Goal: Task Accomplishment & Management: Manage account settings

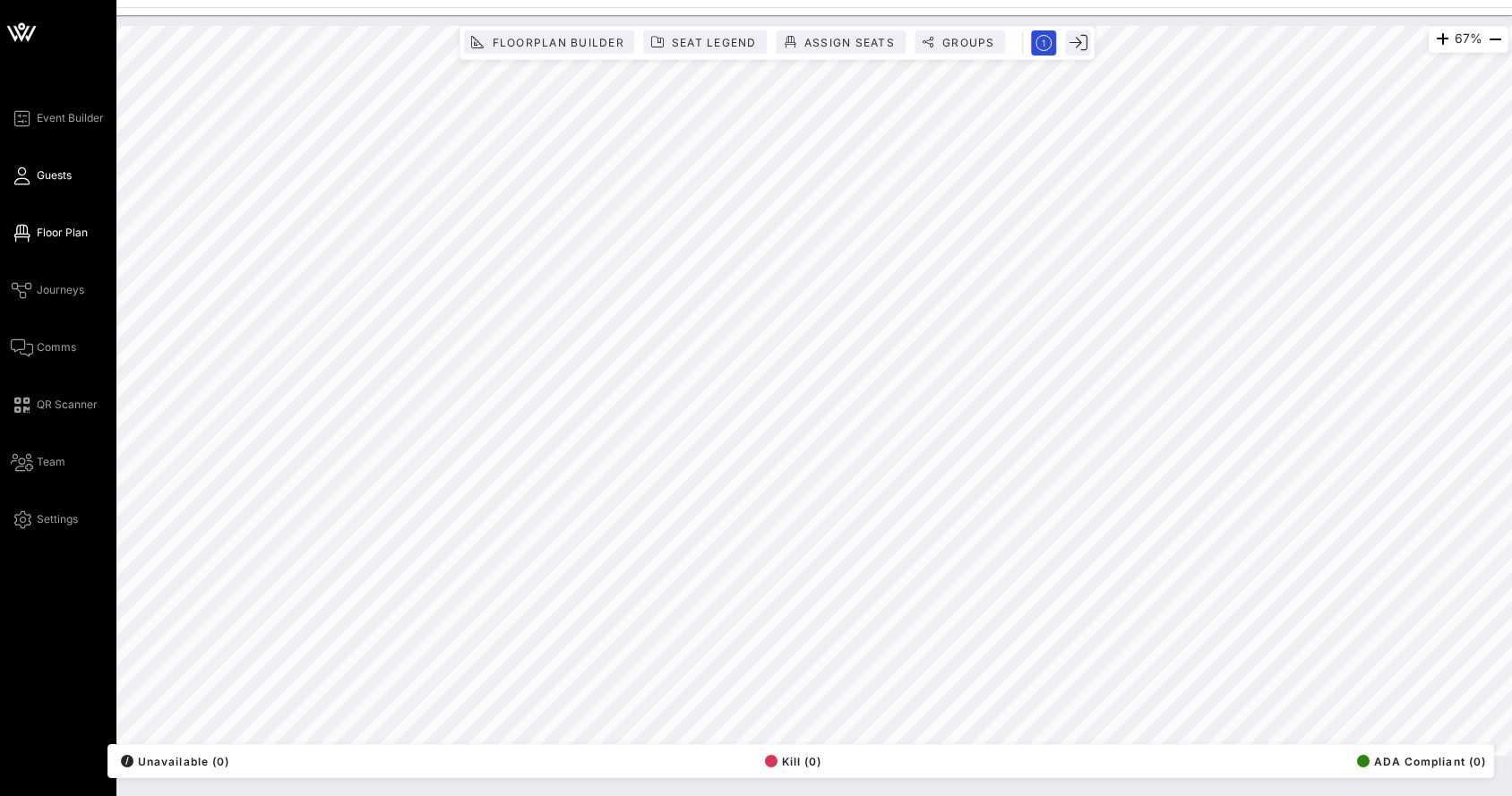
click at [18, 175] on icon at bounding box center [22, 176] width 23 height 3
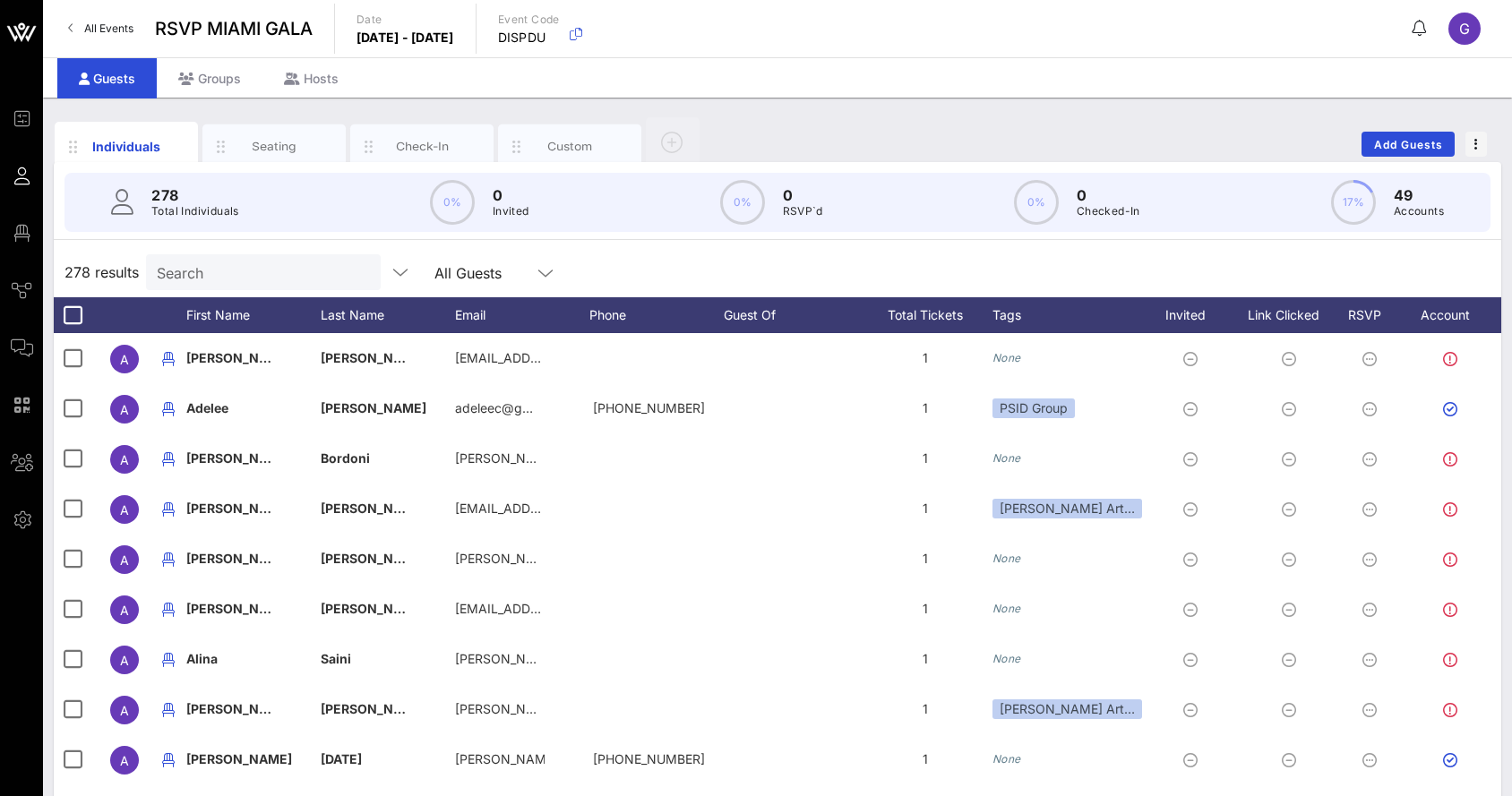
click at [206, 219] on p "Total Individuals" at bounding box center [195, 211] width 88 height 18
click at [199, 271] on input "text" at bounding box center [262, 273] width 209 height 23
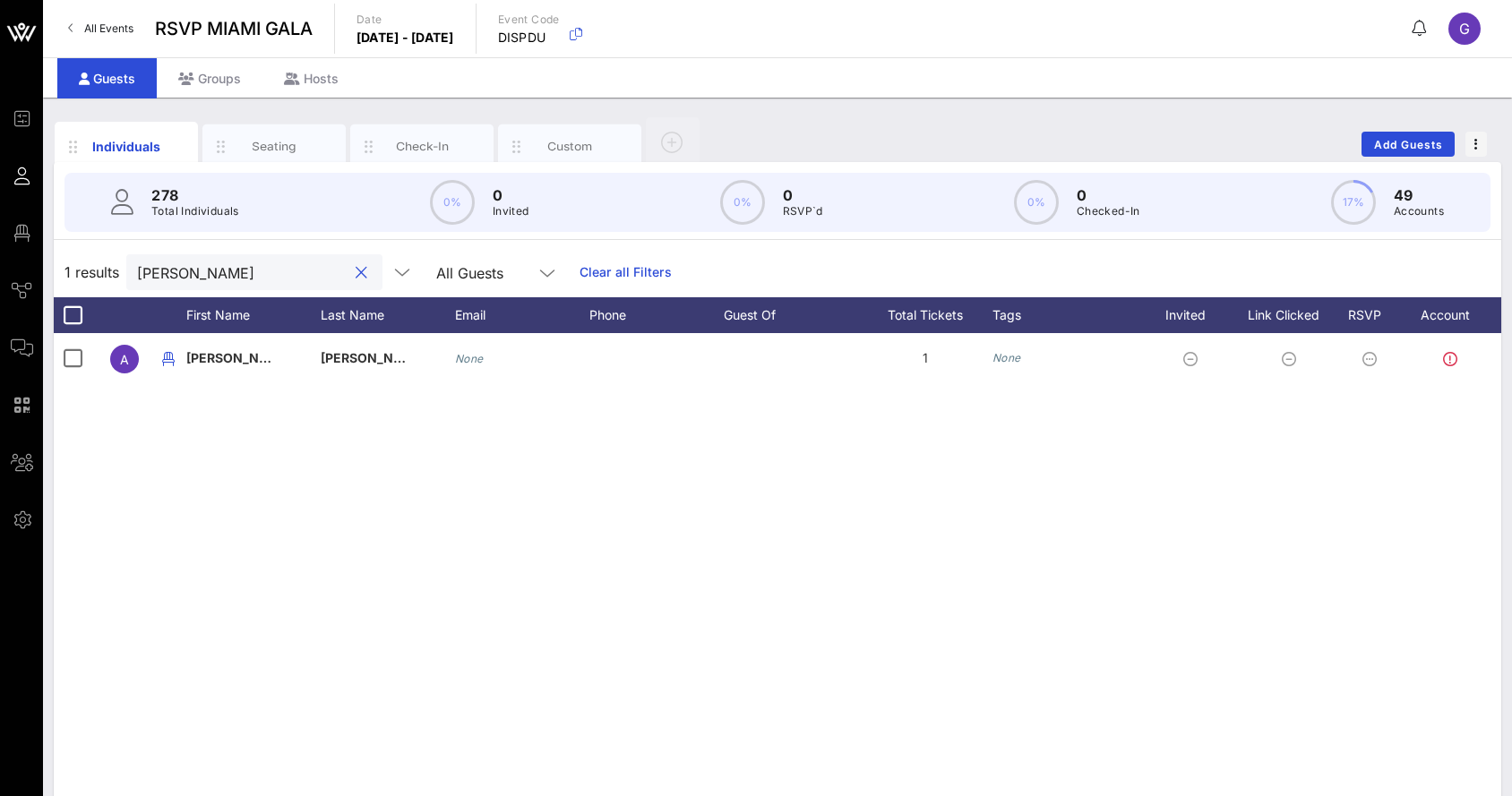
scroll to position [0, 47]
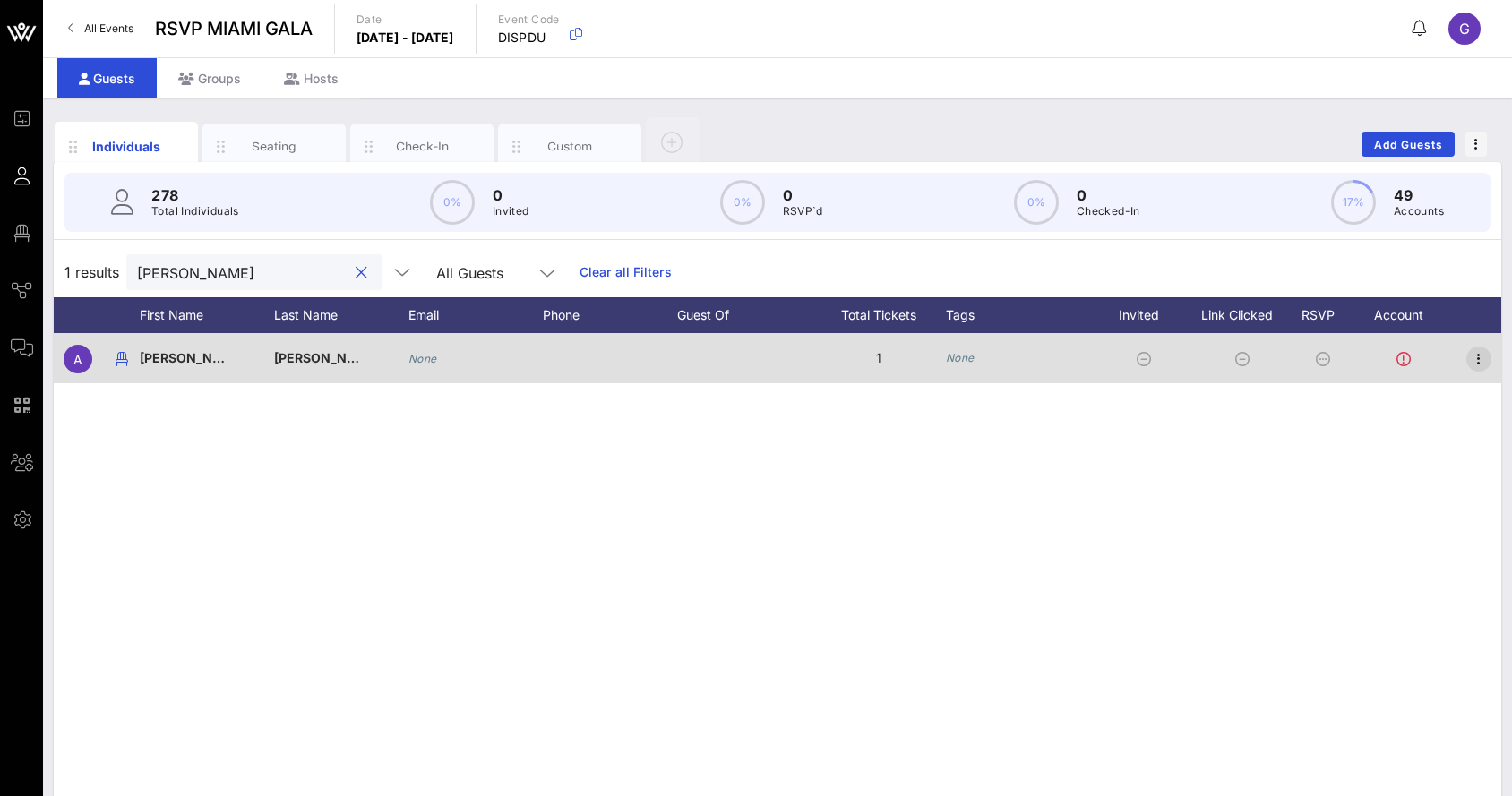
type input "[PERSON_NAME]"
click at [1482, 353] on icon "button" at bounding box center [1479, 359] width 22 height 22
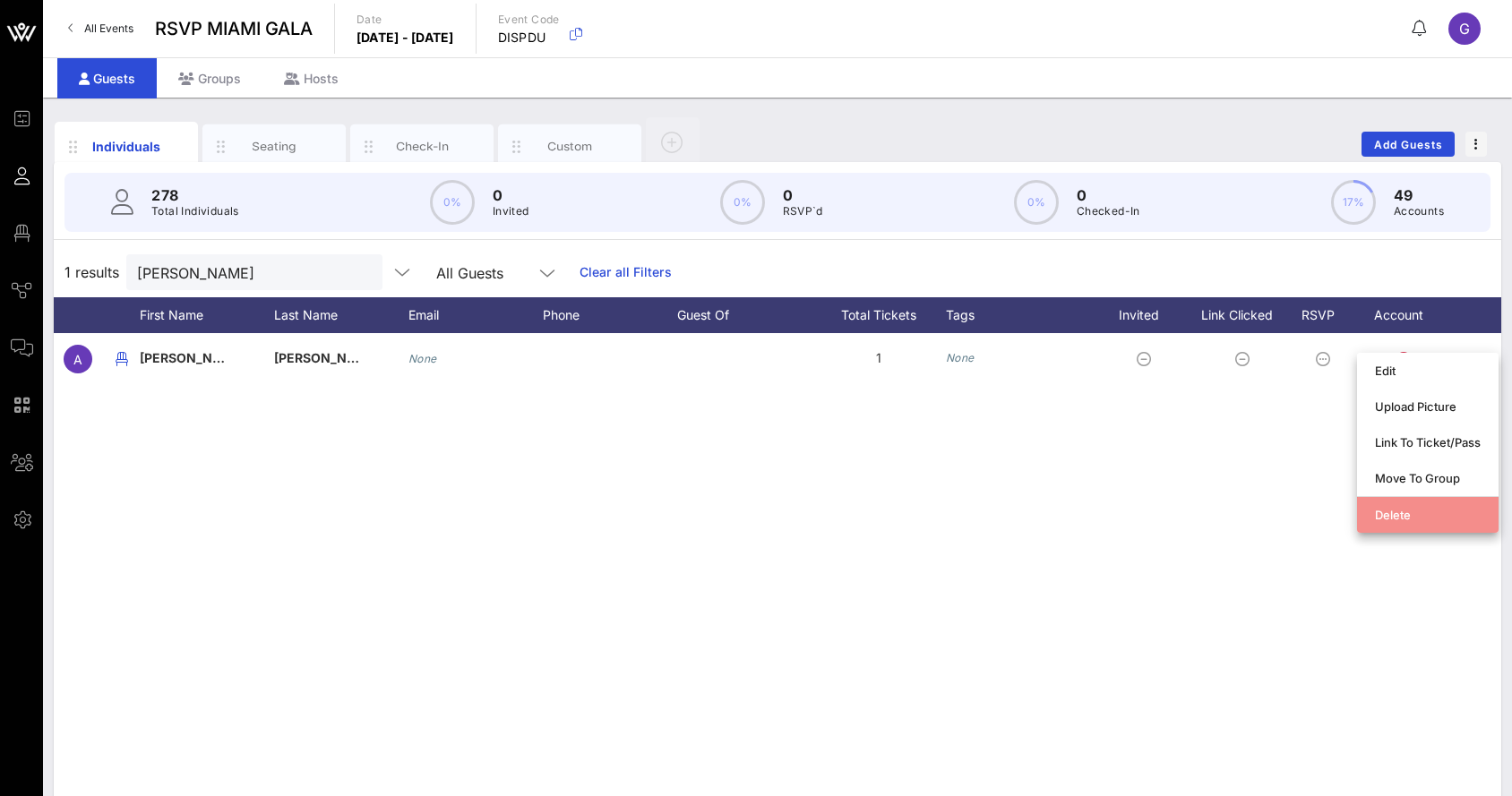
click at [1403, 519] on div "Delete" at bounding box center [1427, 515] width 106 height 14
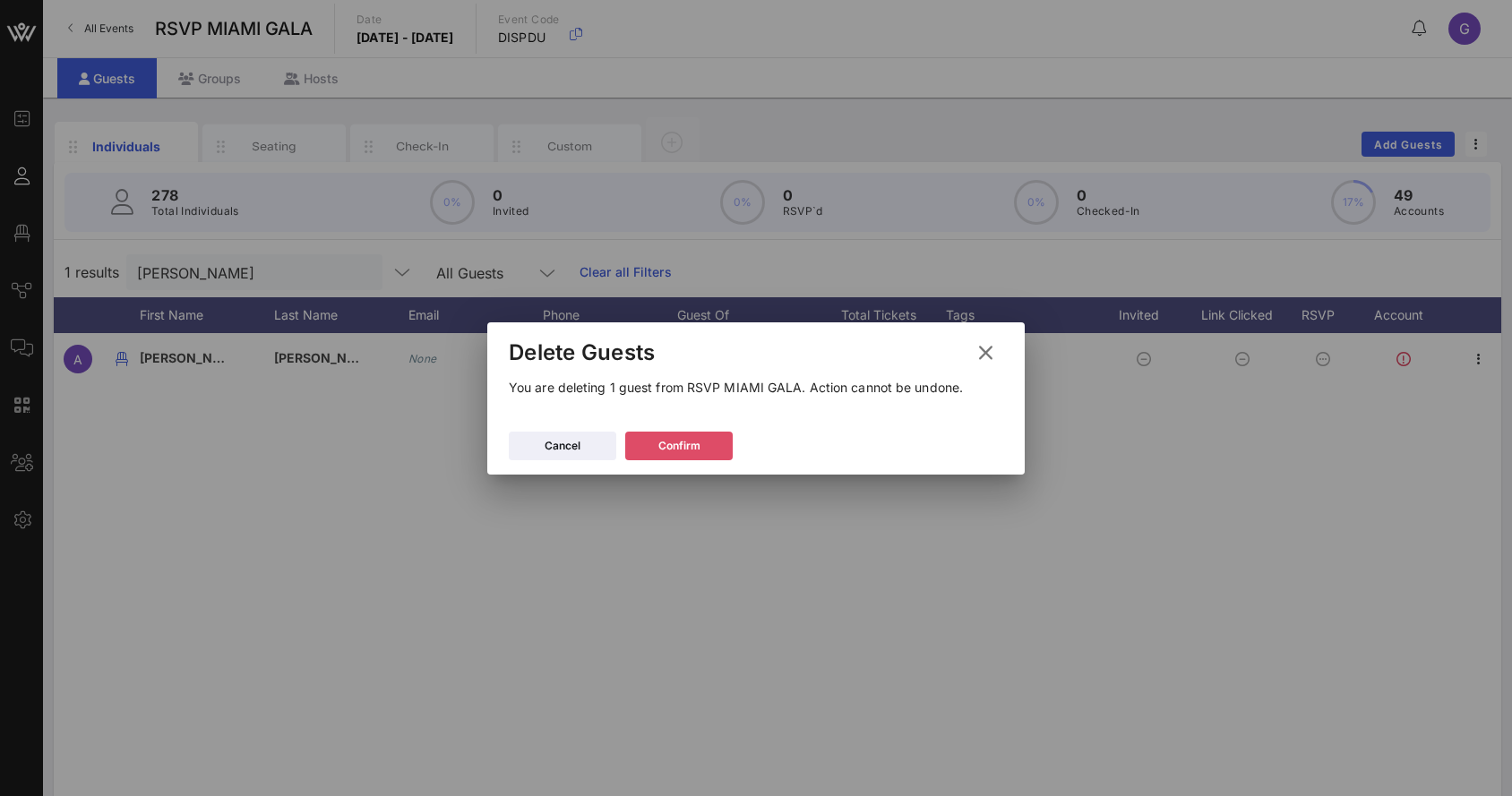
click at [661, 440] on div "Confirm" at bounding box center [679, 446] width 42 height 18
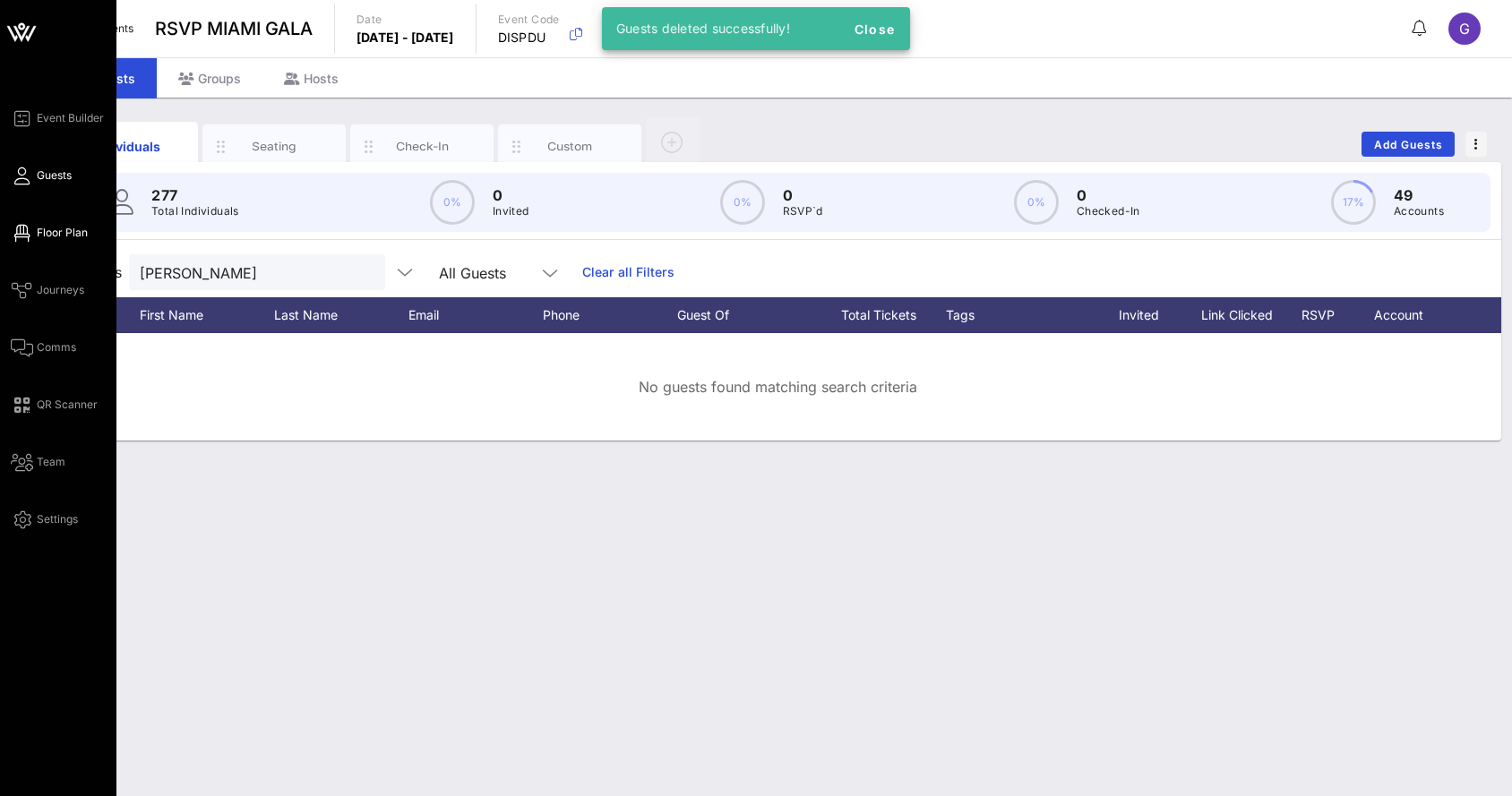
click at [37, 234] on span "Floor Plan" at bounding box center [62, 233] width 51 height 16
